Goal: Go to known website: Access a specific website the user already knows

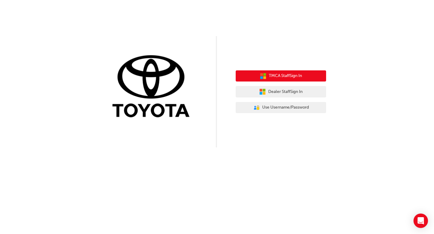
click at [300, 77] on span "TMCA Staff Sign In" at bounding box center [285, 76] width 33 height 7
click at [285, 77] on span "TMCA Staff Sign In" at bounding box center [285, 76] width 33 height 7
